Goal: Information Seeking & Learning: Compare options

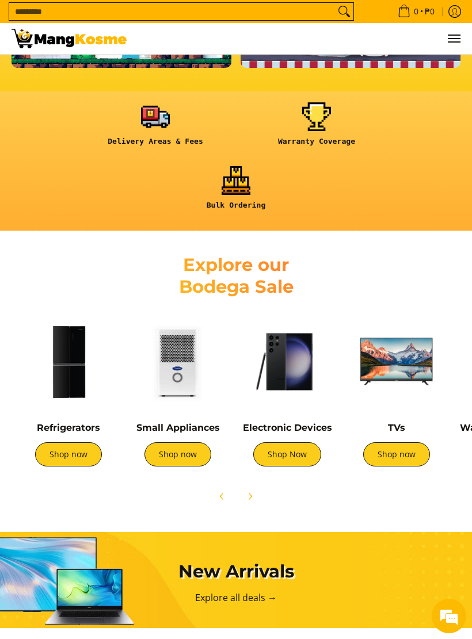
scroll to position [0, 102]
click at [176, 453] on link "Shop now" at bounding box center [177, 455] width 67 height 24
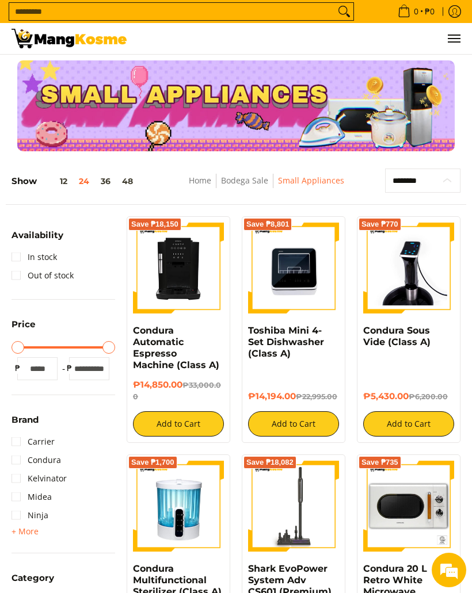
click at [446, 185] on select "**********" at bounding box center [422, 181] width 75 height 24
click at [25, 256] on link "In stock" at bounding box center [34, 257] width 45 height 18
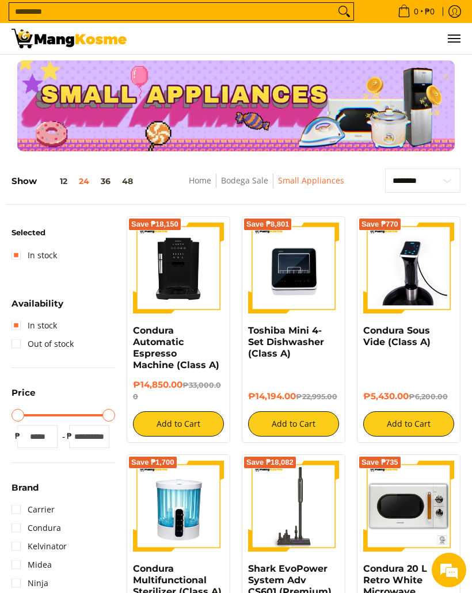
click at [250, 181] on link "Bodega Sale" at bounding box center [244, 180] width 47 height 11
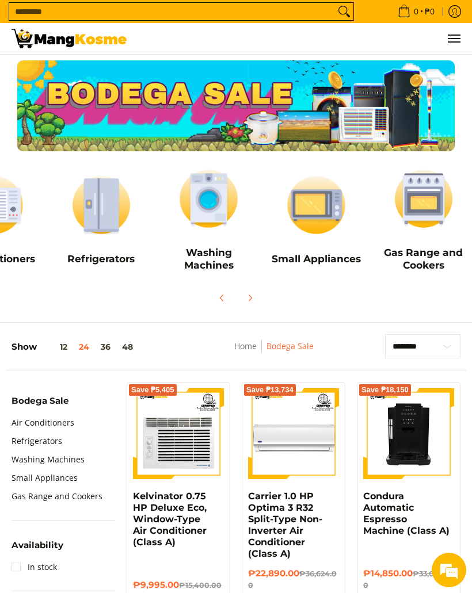
scroll to position [0, 65]
click at [112, 205] on img at bounding box center [102, 205] width 96 height 72
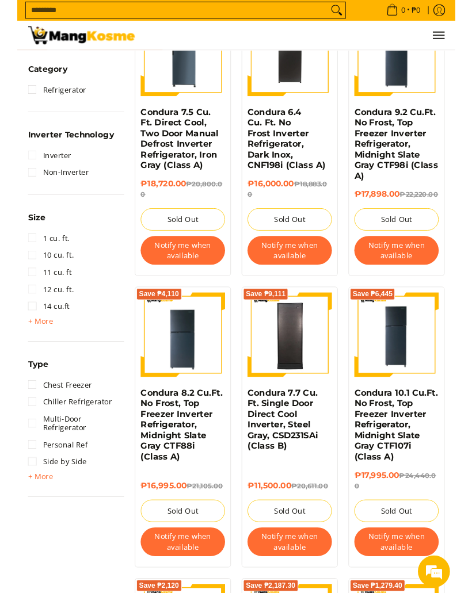
scroll to position [472, 0]
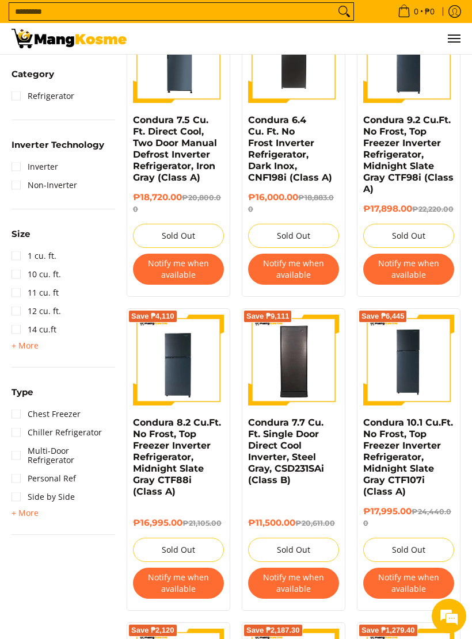
click at [27, 512] on span "+ More" at bounding box center [25, 513] width 27 height 9
click at [74, 553] on link "Upright Freezer" at bounding box center [50, 552] width 77 height 18
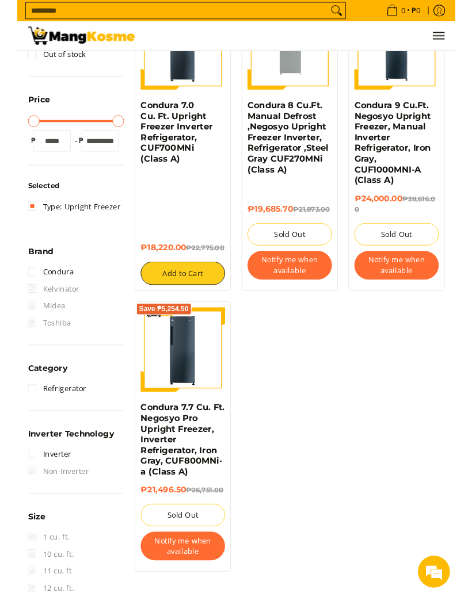
scroll to position [263, 0]
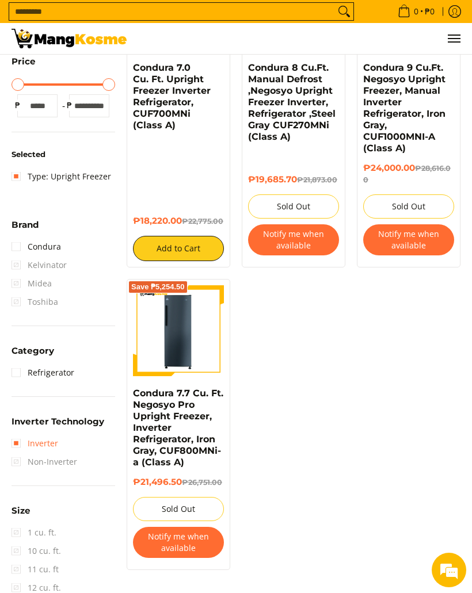
click at [17, 443] on link "Inverter" at bounding box center [35, 443] width 47 height 18
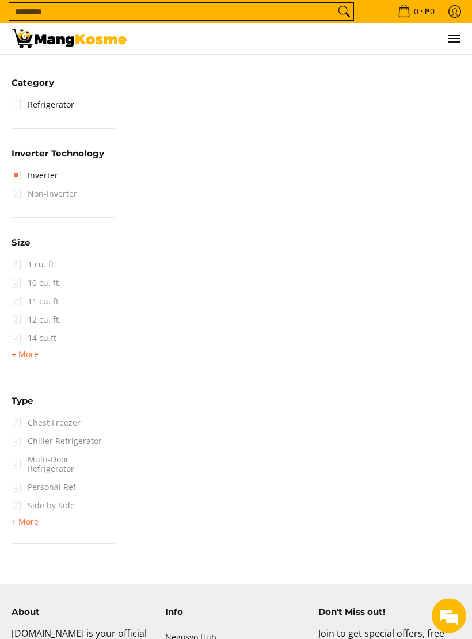
scroll to position [564, 0]
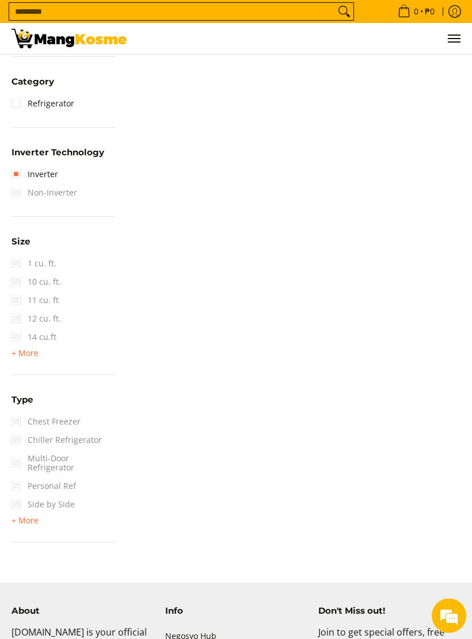
click at [23, 520] on span "+ More" at bounding box center [25, 521] width 27 height 9
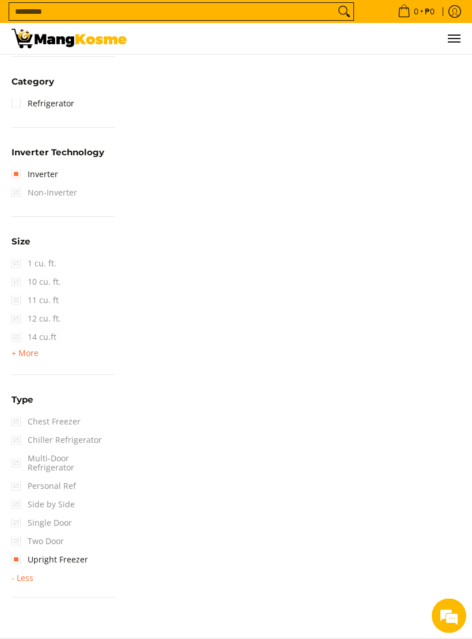
scroll to position [565, 0]
click at [14, 420] on span "Chest Freezer" at bounding box center [46, 422] width 69 height 18
click at [20, 422] on span "Chest Freezer" at bounding box center [46, 422] width 69 height 18
click at [17, 421] on span "Chest Freezer" at bounding box center [46, 422] width 69 height 18
click at [17, 553] on link "Upright Freezer" at bounding box center [50, 560] width 77 height 18
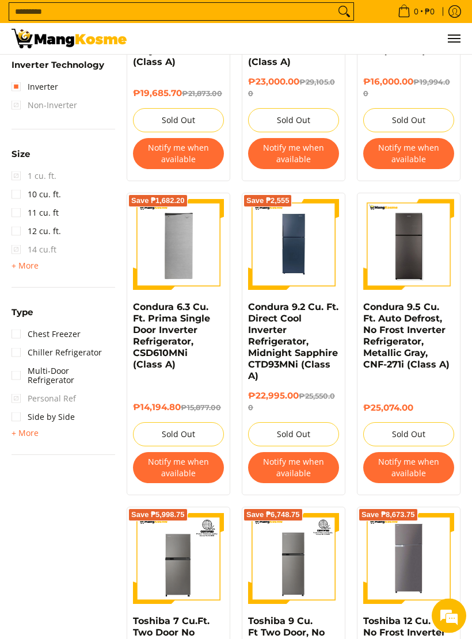
scroll to position [635, 0]
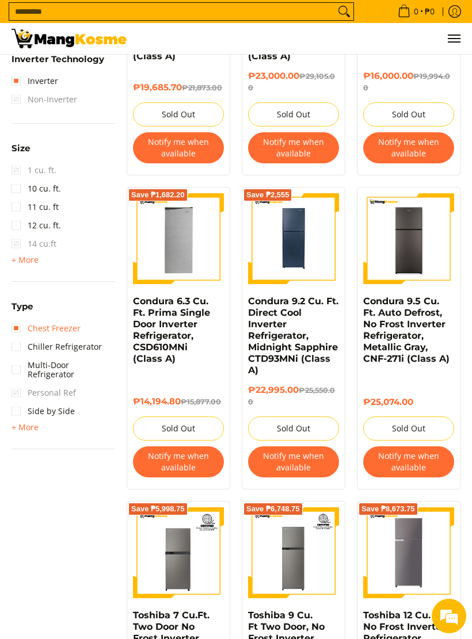
click at [18, 327] on link "Chest Freezer" at bounding box center [46, 328] width 69 height 18
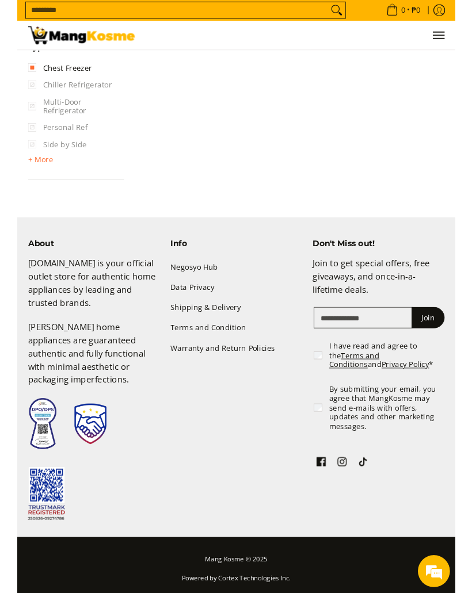
scroll to position [940, 0]
